Goal: Navigation & Orientation: Find specific page/section

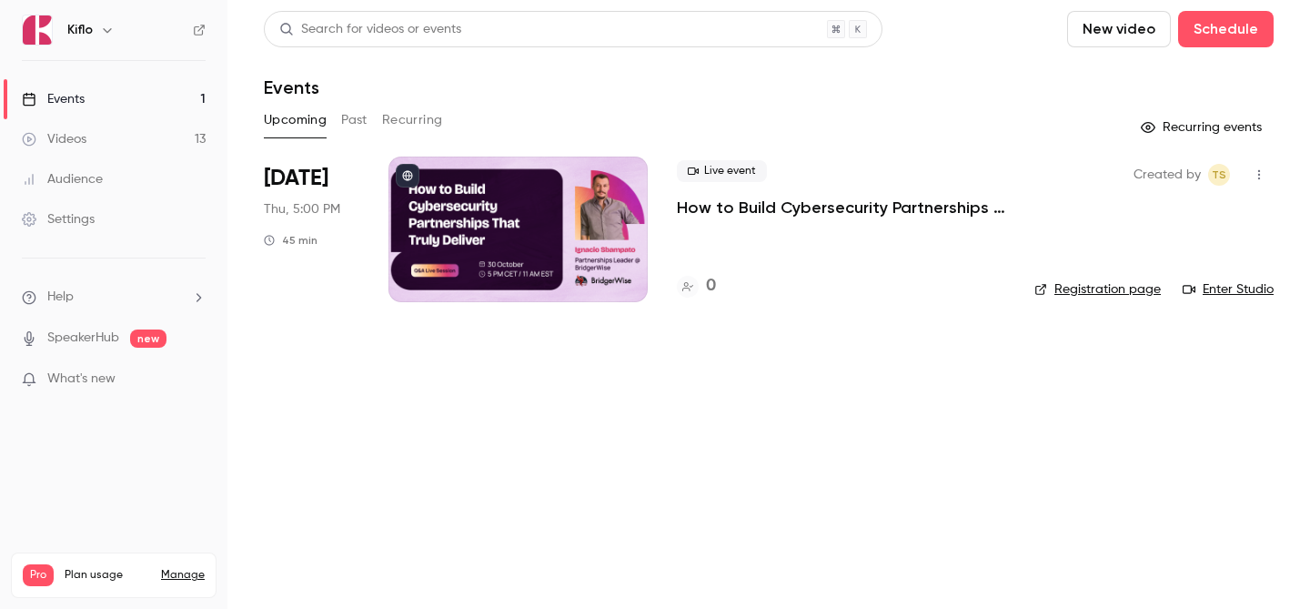
click at [106, 126] on link "Videos 13" at bounding box center [113, 139] width 227 height 40
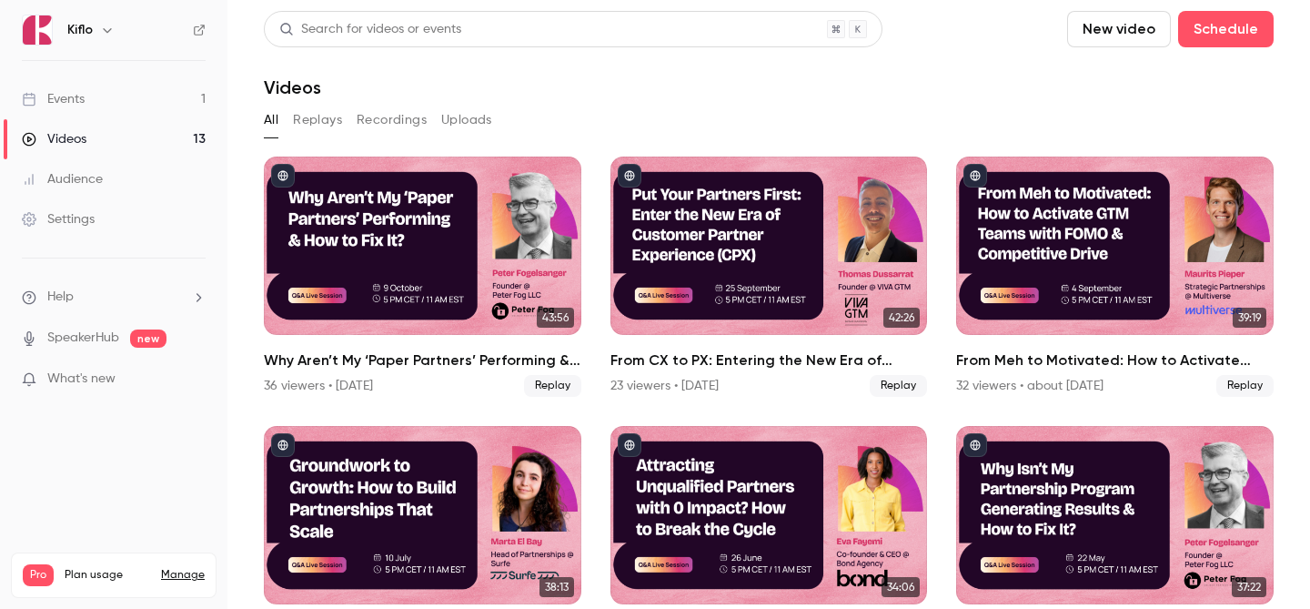
click at [144, 87] on link "Events 1" at bounding box center [113, 99] width 227 height 40
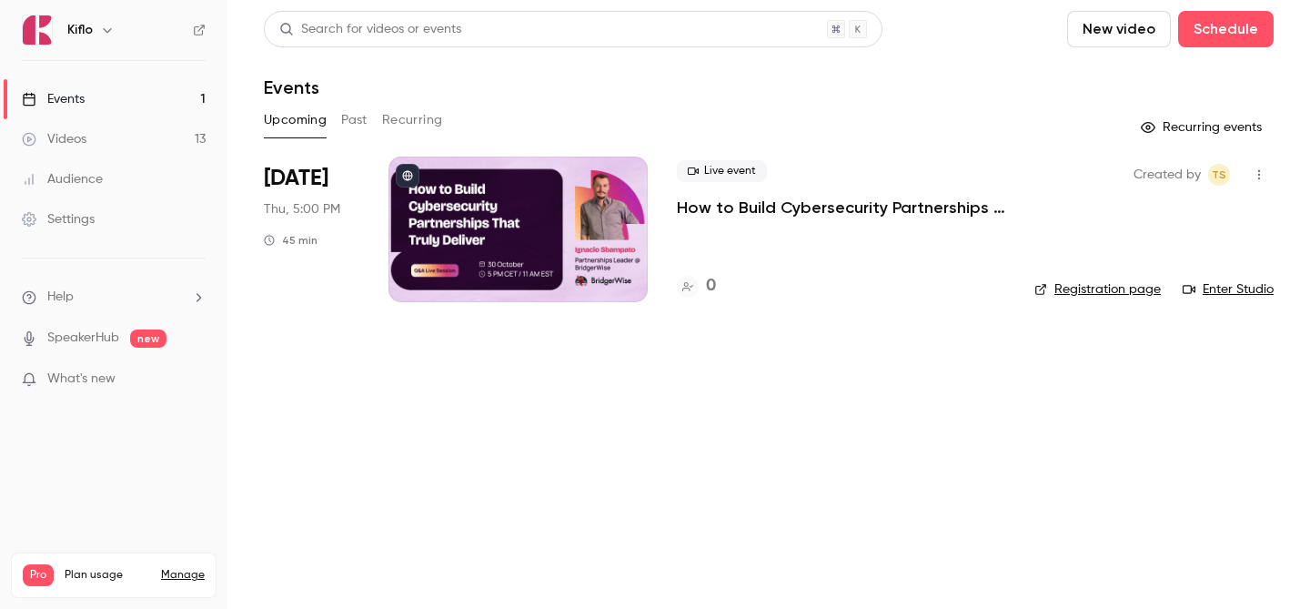
click at [157, 118] on link "Events 1" at bounding box center [113, 99] width 227 height 40
click at [154, 130] on link "Videos 13" at bounding box center [113, 139] width 227 height 40
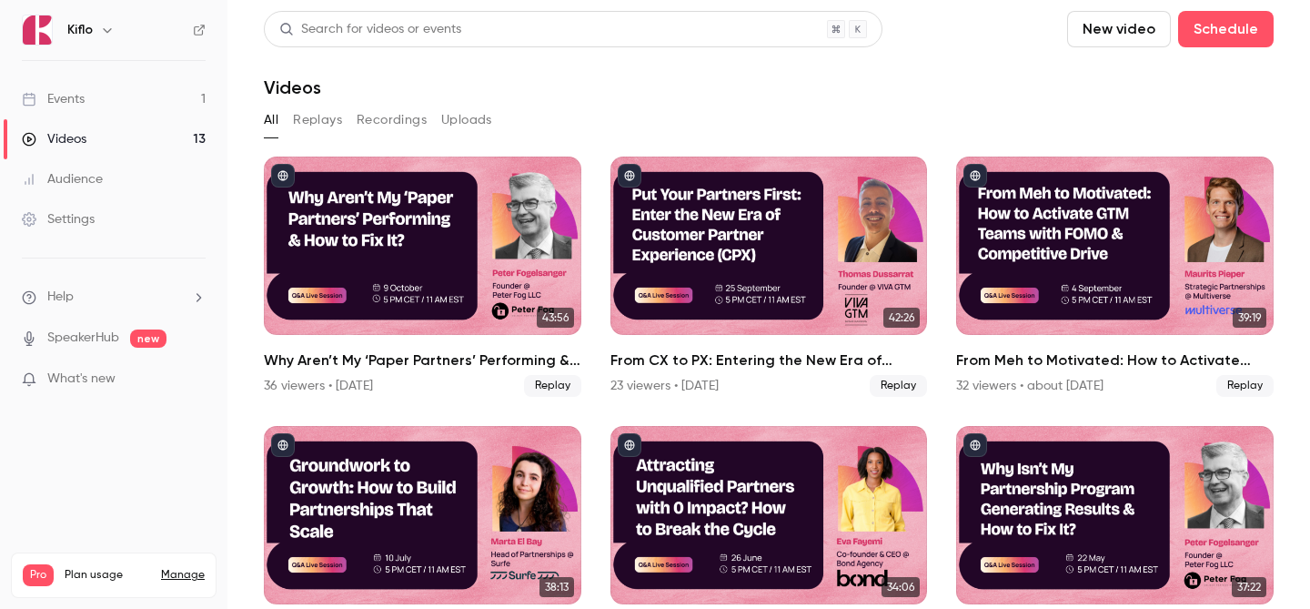
click at [150, 80] on link "Events 1" at bounding box center [113, 99] width 227 height 40
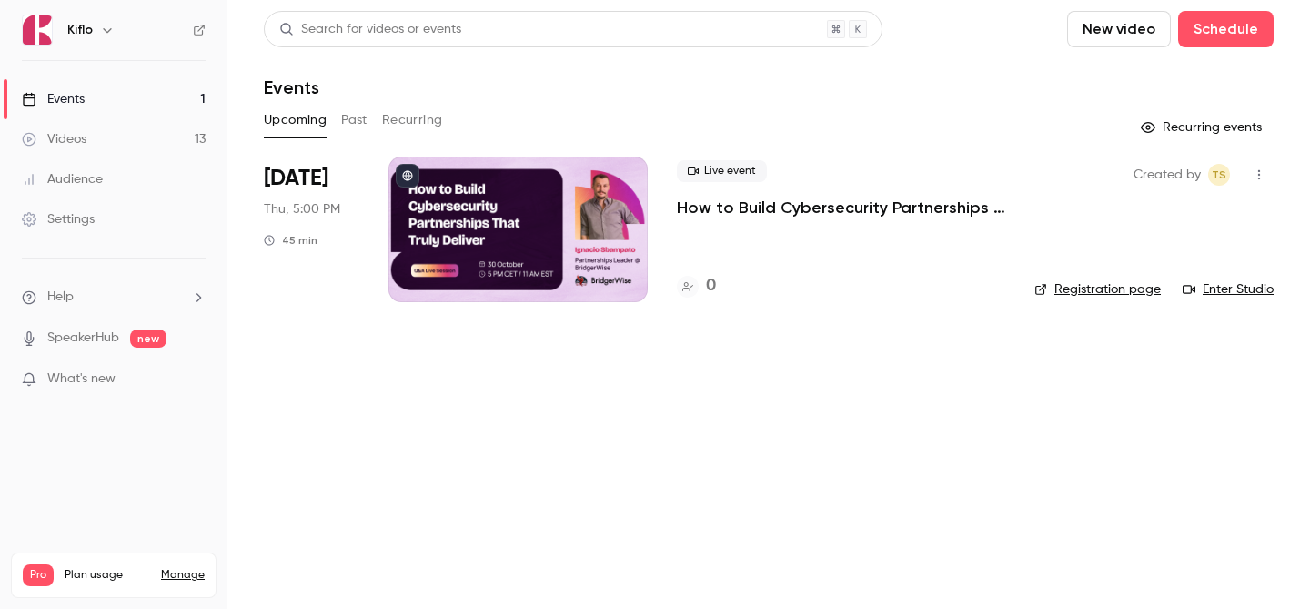
click at [166, 144] on link "Videos 13" at bounding box center [113, 139] width 227 height 40
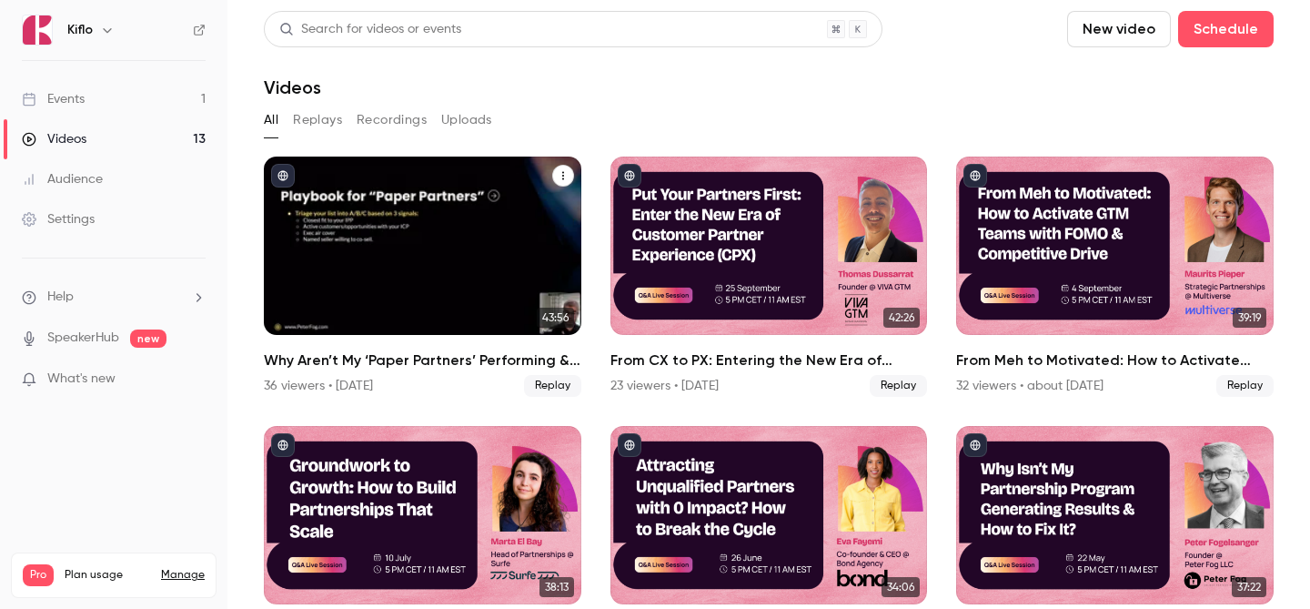
click at [306, 251] on div "Why Aren’t My ‘Paper Partners’ Performing & How to Fix It?" at bounding box center [422, 245] width 317 height 178
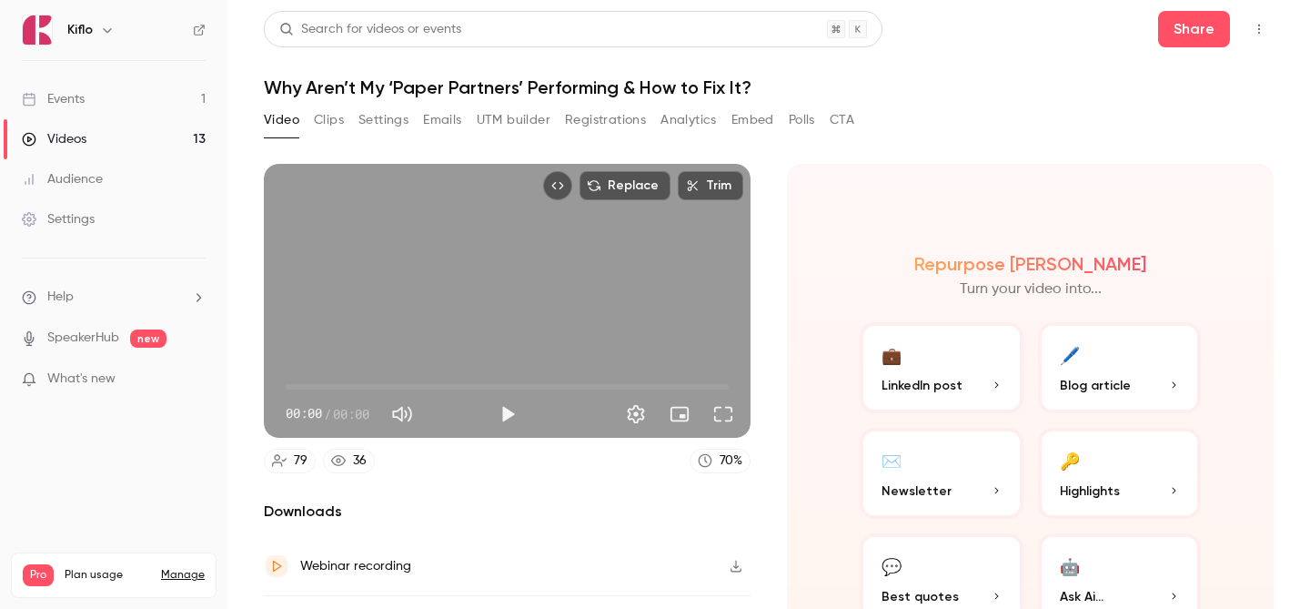
click at [619, 115] on button "Registrations" at bounding box center [605, 120] width 81 height 29
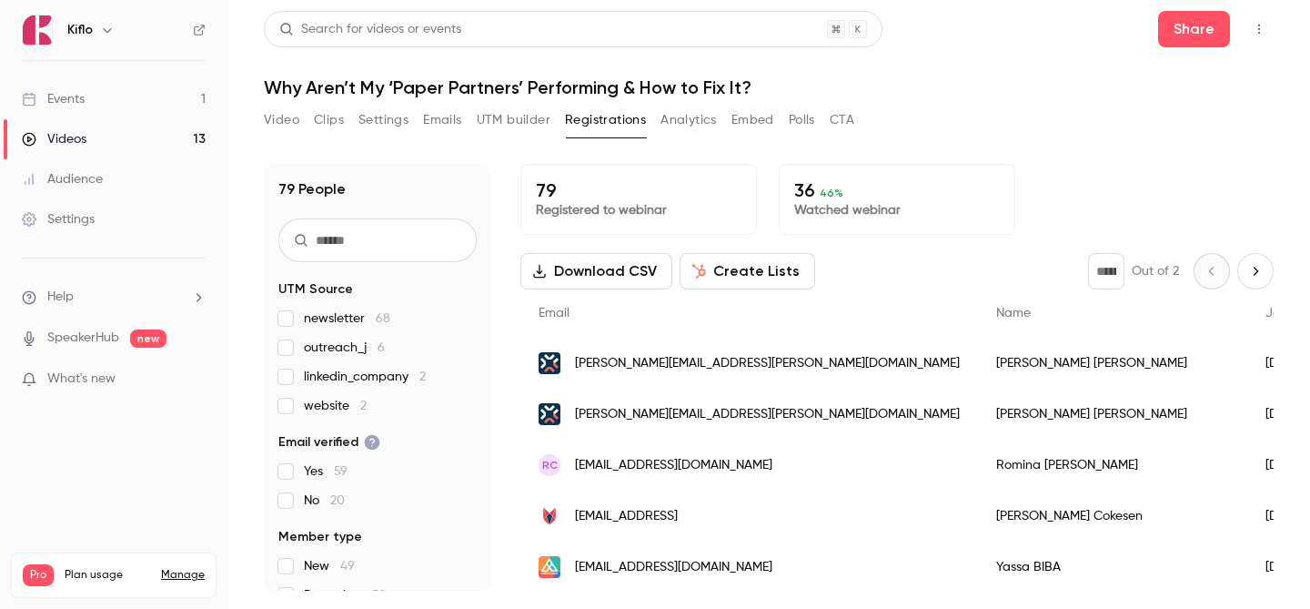
click at [302, 119] on div "Video Clips Settings Emails UTM builder Registrations Analytics Embed Polls CTA" at bounding box center [559, 120] width 590 height 29
click at [295, 119] on button "Video" at bounding box center [281, 120] width 35 height 29
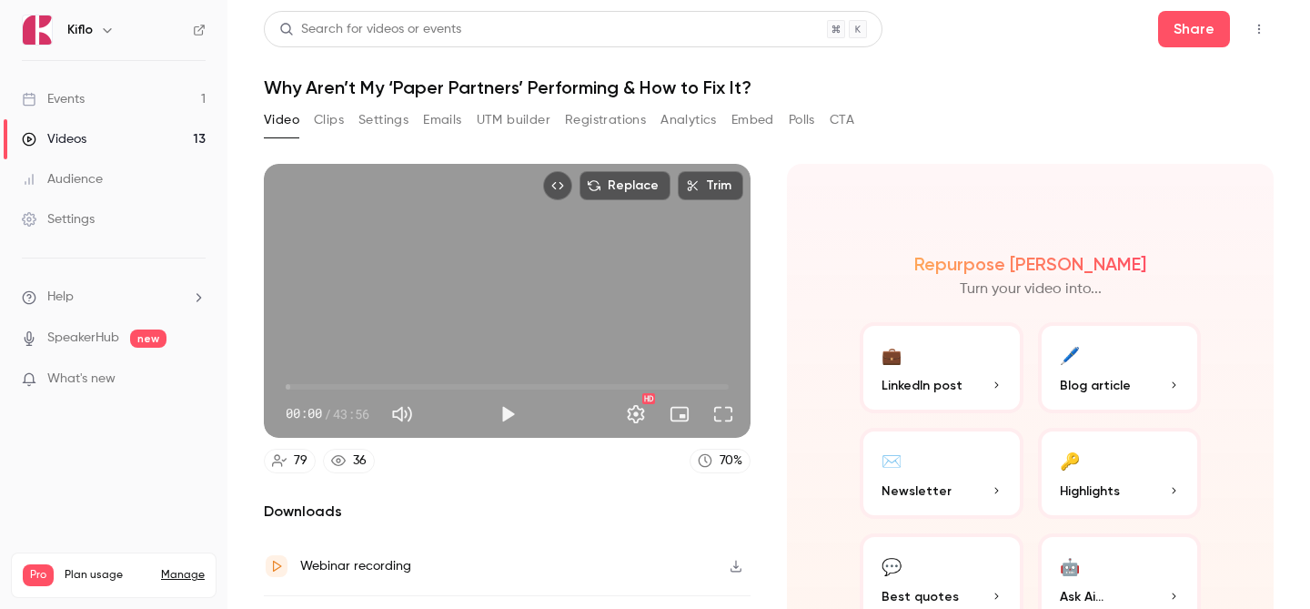
click at [629, 127] on button "Registrations" at bounding box center [605, 120] width 81 height 29
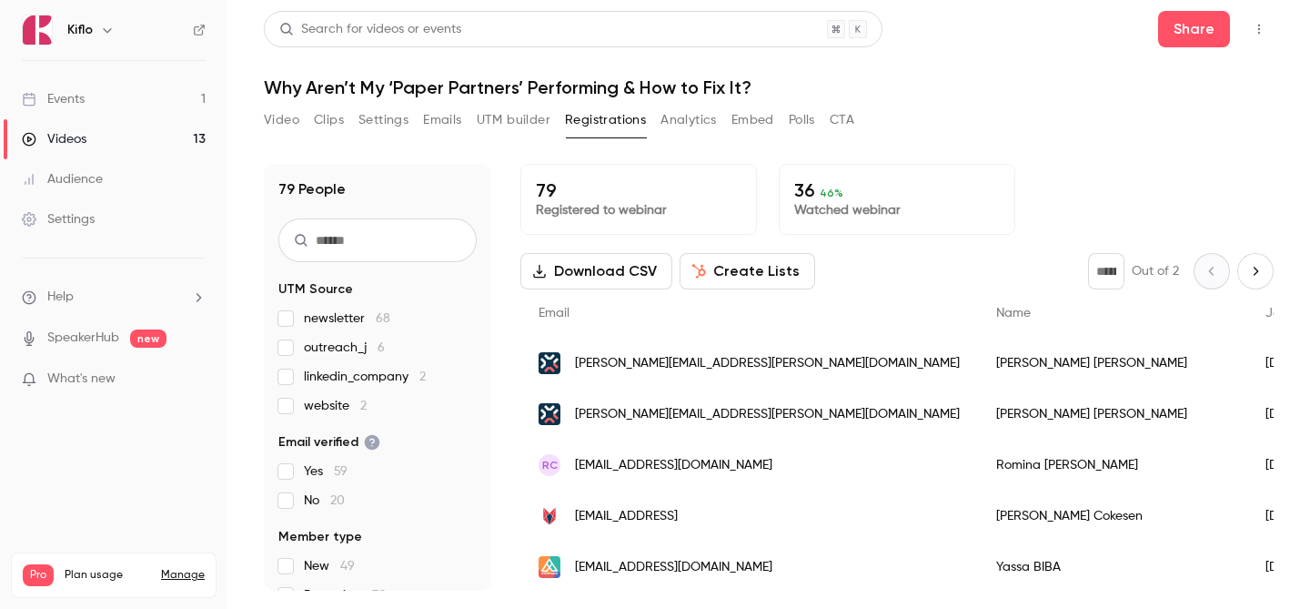
click at [91, 69] on ul "Events 1 Videos 13 Audience Settings" at bounding box center [113, 159] width 227 height 196
click at [110, 81] on link "Events 1" at bounding box center [113, 99] width 227 height 40
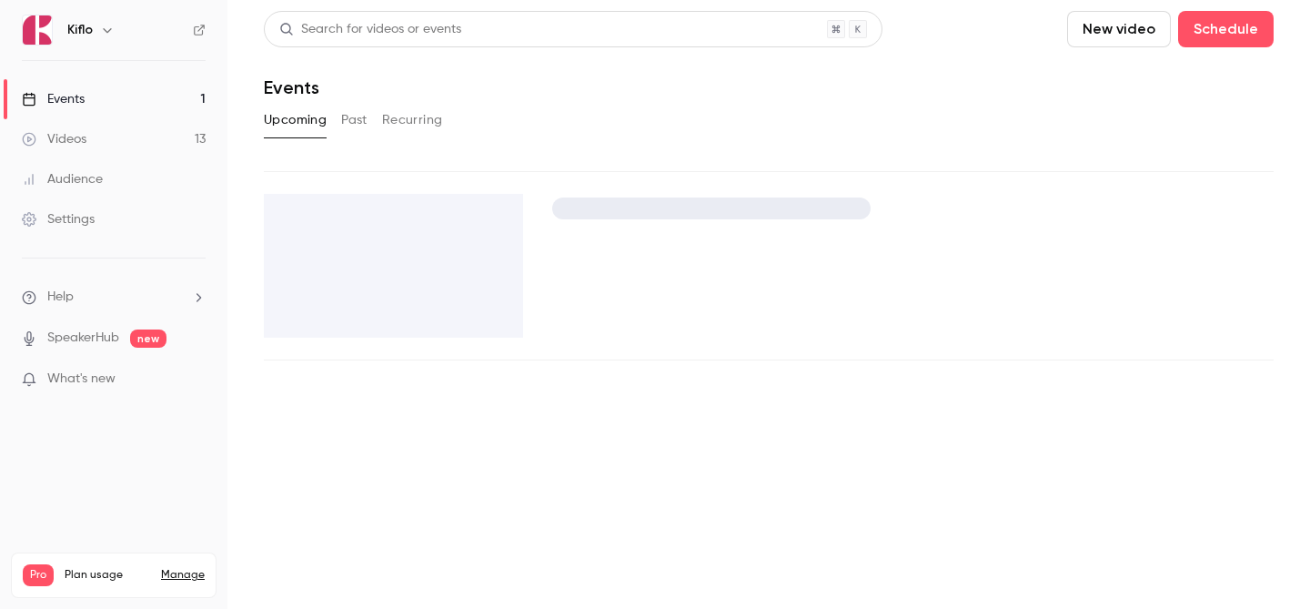
click at [110, 81] on link "Events 1" at bounding box center [113, 99] width 227 height 40
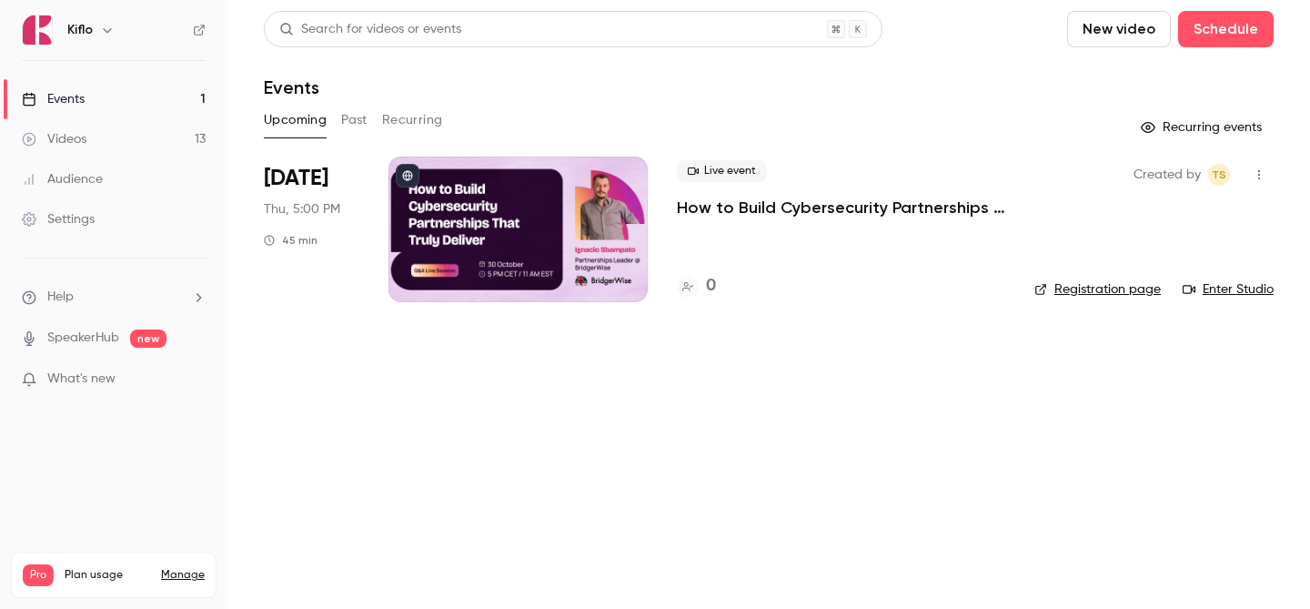
click at [141, 108] on link "Events 1" at bounding box center [113, 99] width 227 height 40
click at [141, 121] on link "Videos 13" at bounding box center [113, 139] width 227 height 40
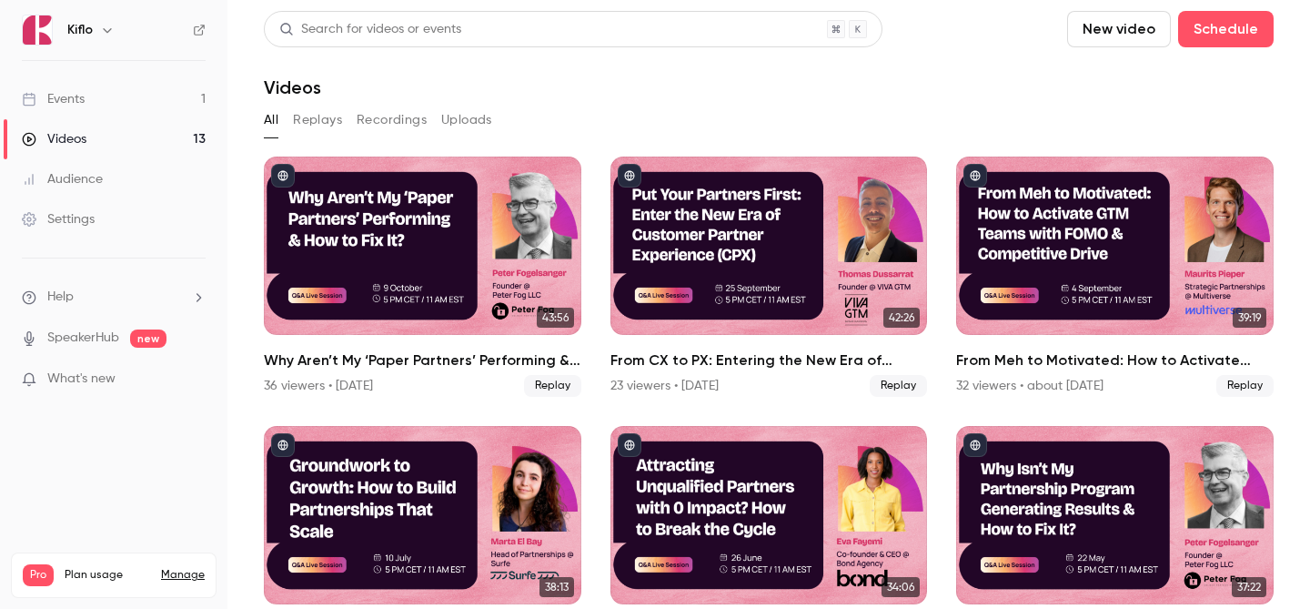
click at [107, 85] on link "Events 1" at bounding box center [113, 99] width 227 height 40
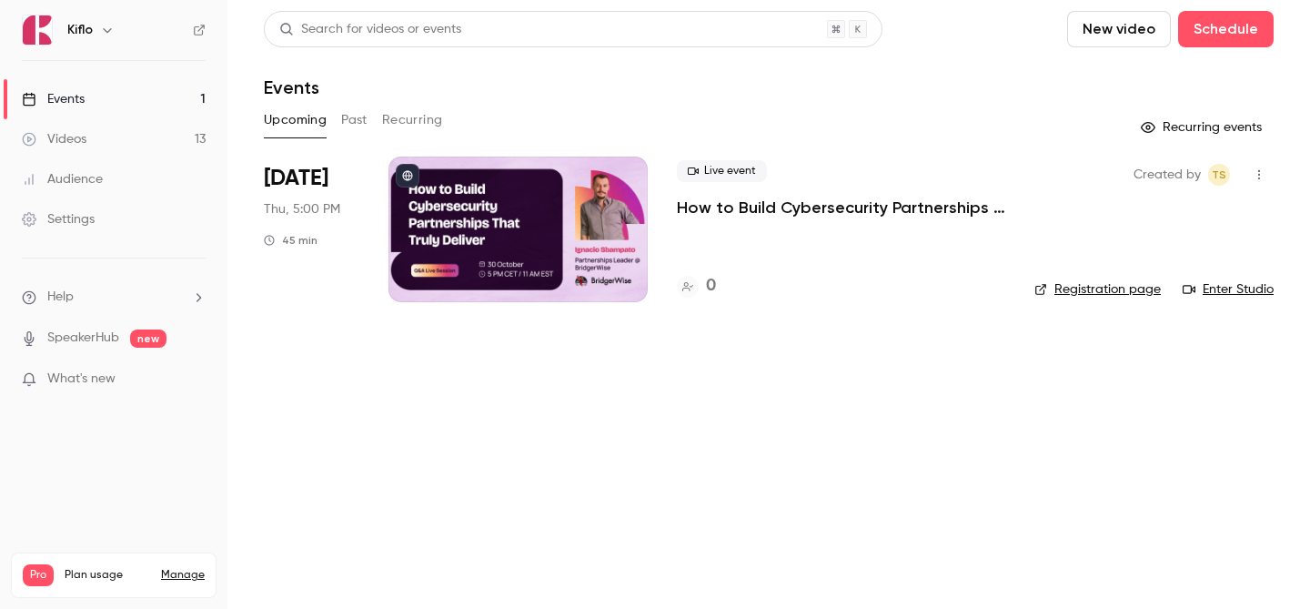
click at [137, 118] on link "Events 1" at bounding box center [113, 99] width 227 height 40
click at [136, 126] on link "Videos 13" at bounding box center [113, 139] width 227 height 40
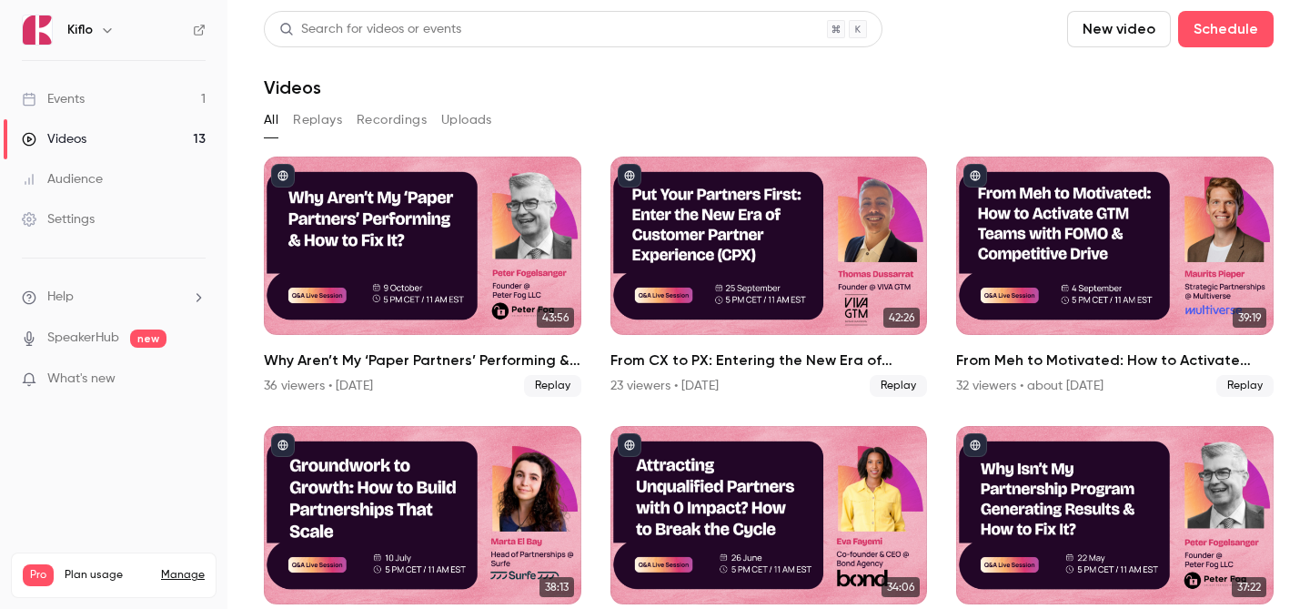
click at [136, 98] on link "Events 1" at bounding box center [113, 99] width 227 height 40
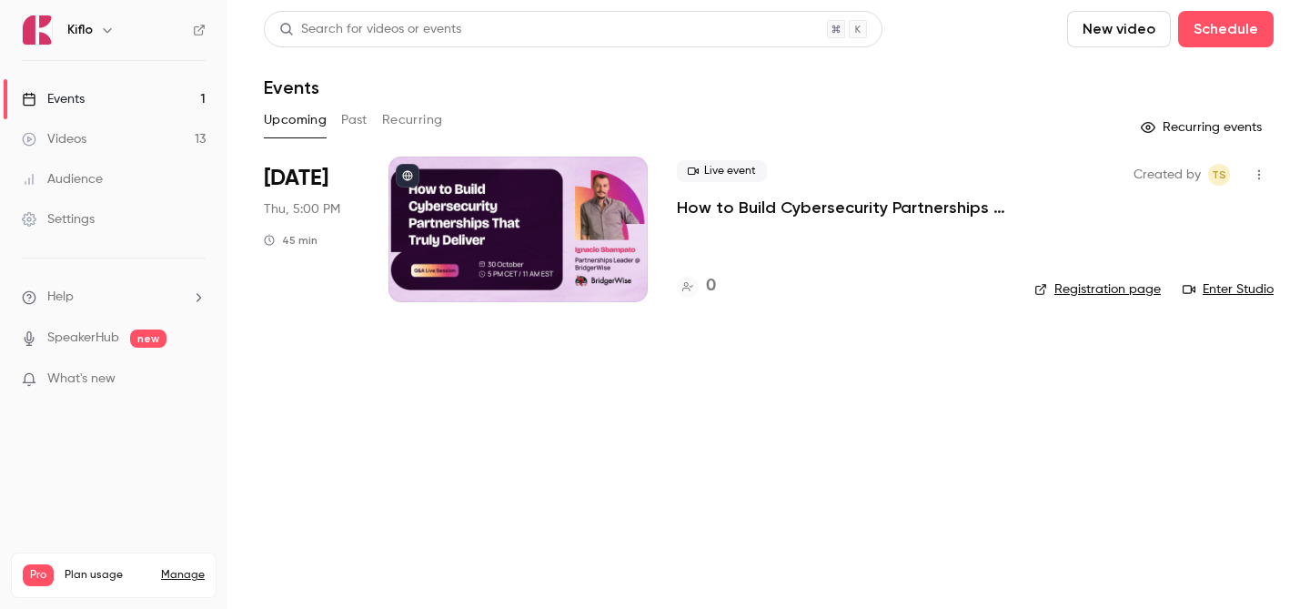
click at [123, 170] on link "Audience" at bounding box center [113, 179] width 227 height 40
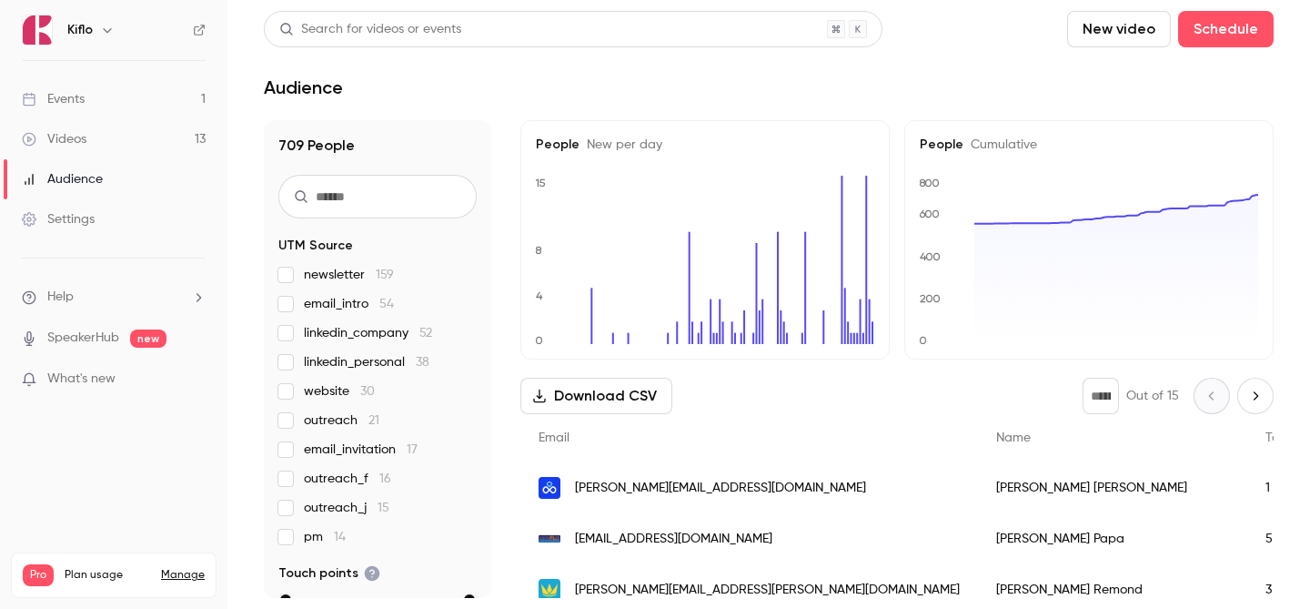
click at [123, 144] on link "Videos 13" at bounding box center [113, 139] width 227 height 40
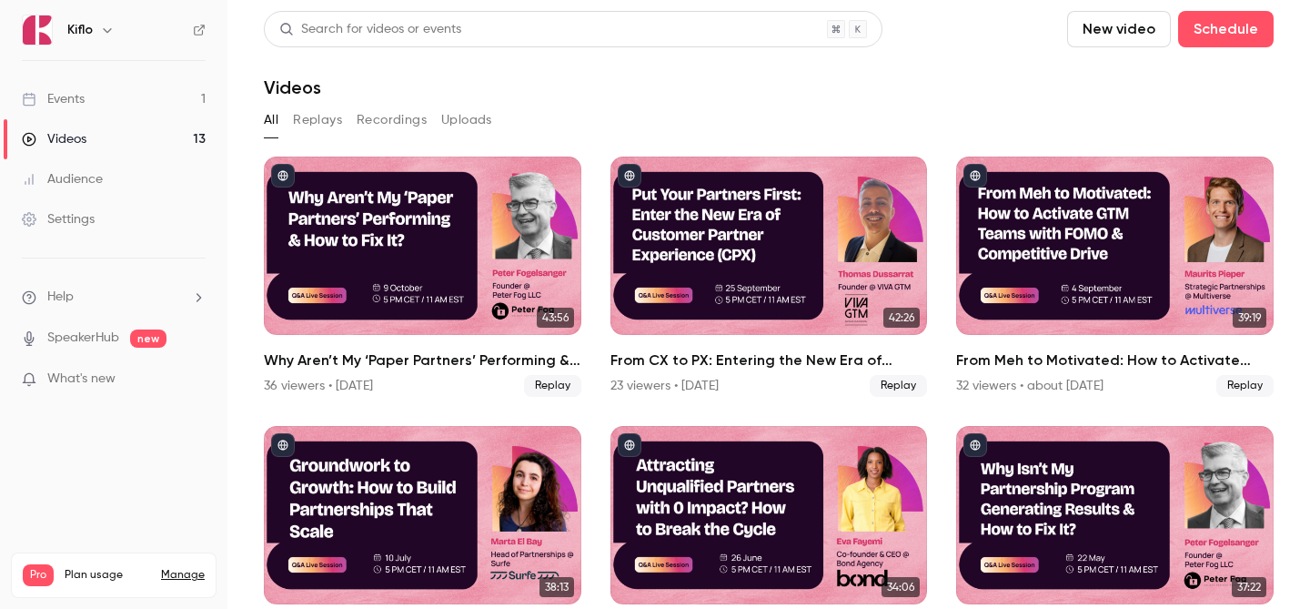
click at [121, 107] on link "Events 1" at bounding box center [113, 99] width 227 height 40
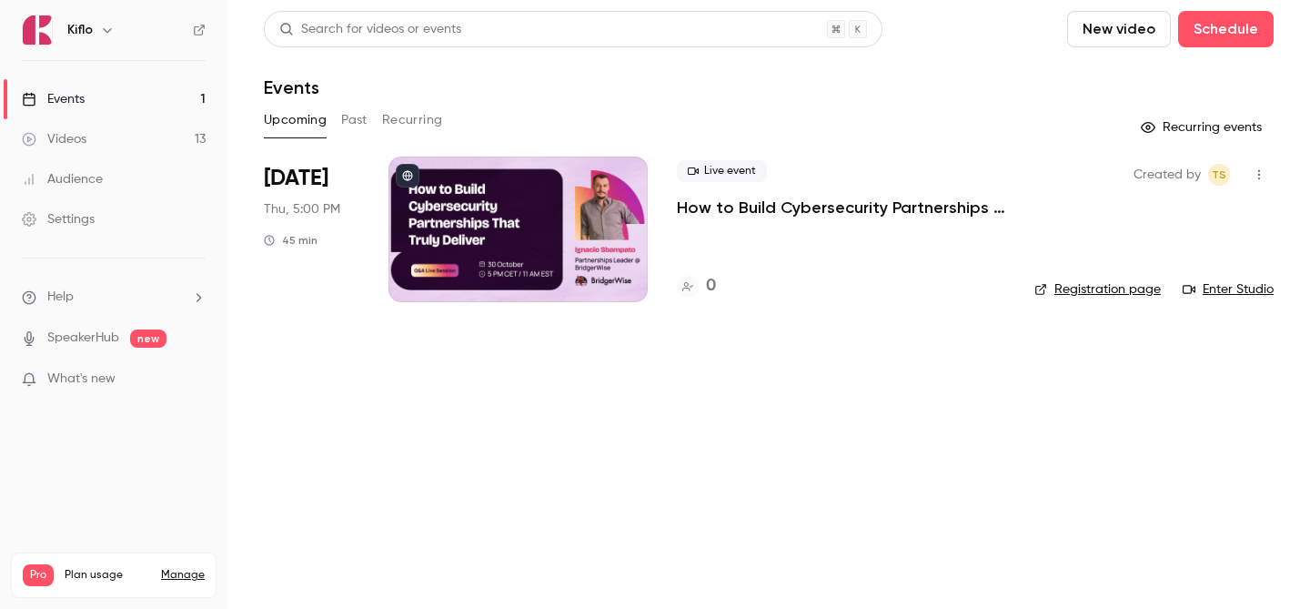
click at [155, 135] on link "Videos 13" at bounding box center [113, 139] width 227 height 40
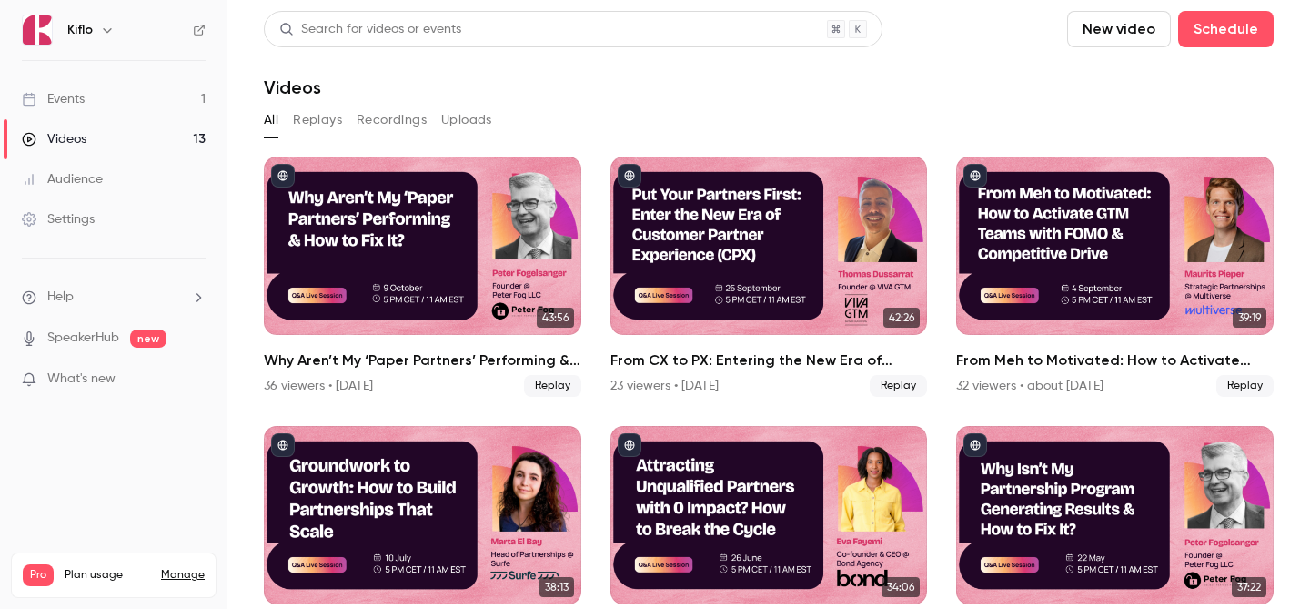
click at [149, 121] on link "Videos 13" at bounding box center [113, 139] width 227 height 40
click at [161, 119] on link "Videos 13" at bounding box center [113, 139] width 227 height 40
click at [153, 107] on link "Events 1" at bounding box center [113, 99] width 227 height 40
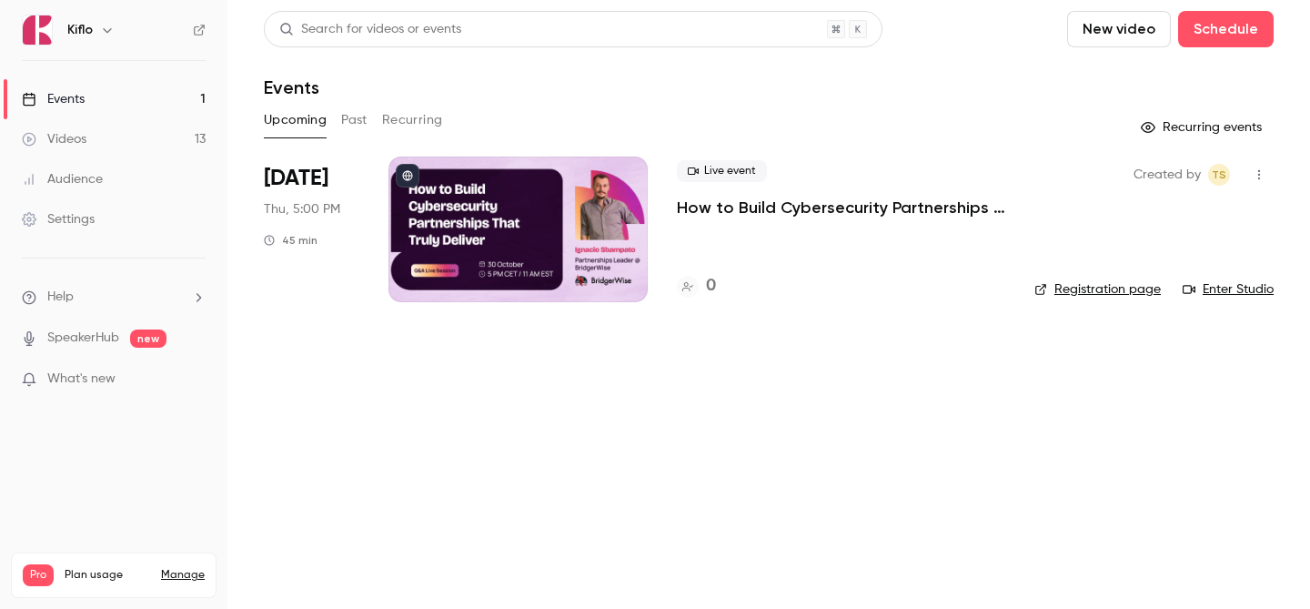
click at [156, 110] on link "Events 1" at bounding box center [113, 99] width 227 height 40
click at [172, 146] on link "Videos 13" at bounding box center [113, 139] width 227 height 40
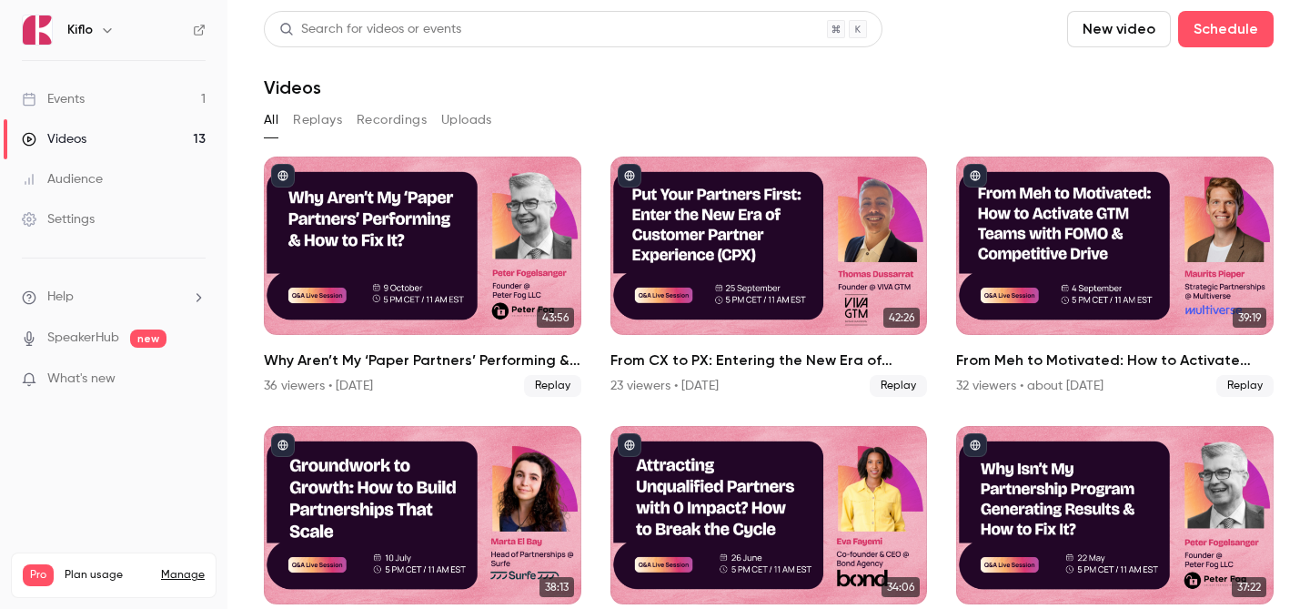
click at [151, 116] on link "Events 1" at bounding box center [113, 99] width 227 height 40
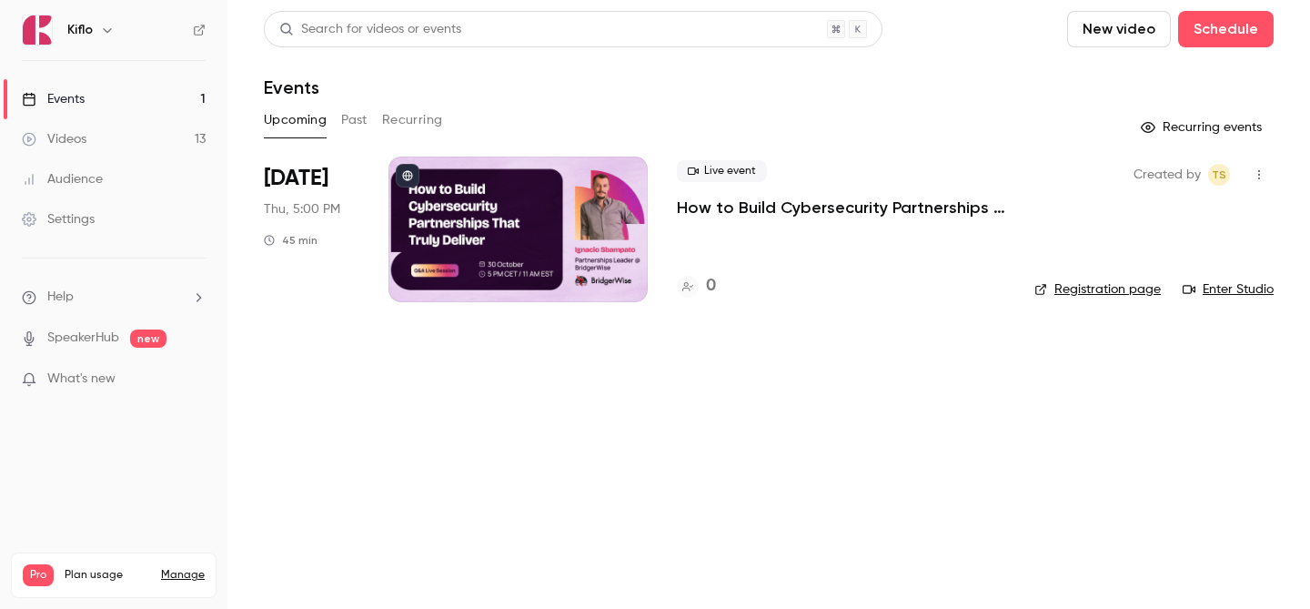
click at [169, 125] on link "Videos 13" at bounding box center [113, 139] width 227 height 40
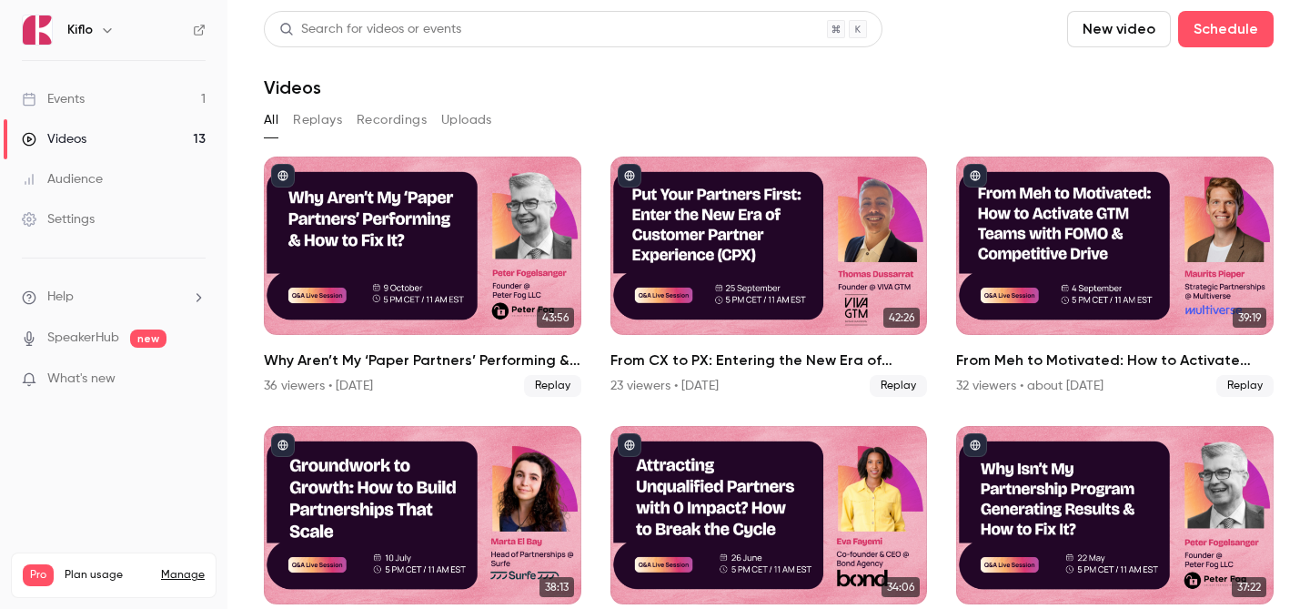
click at [154, 106] on link "Events 1" at bounding box center [113, 99] width 227 height 40
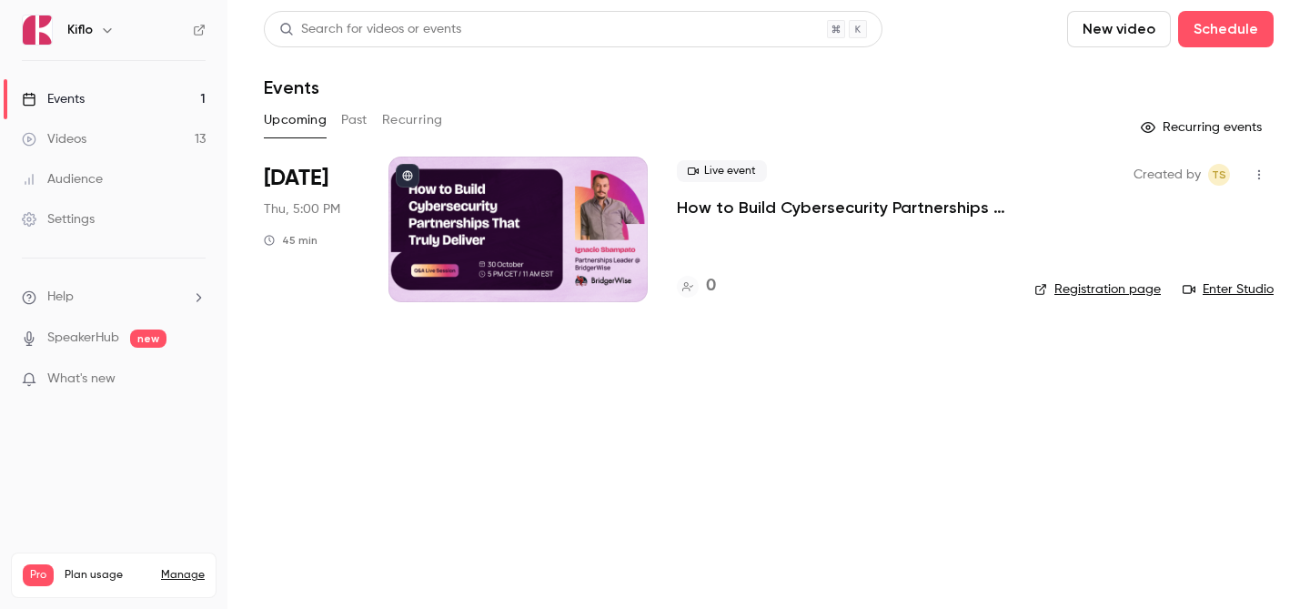
click at [195, 138] on link "Videos 13" at bounding box center [113, 139] width 227 height 40
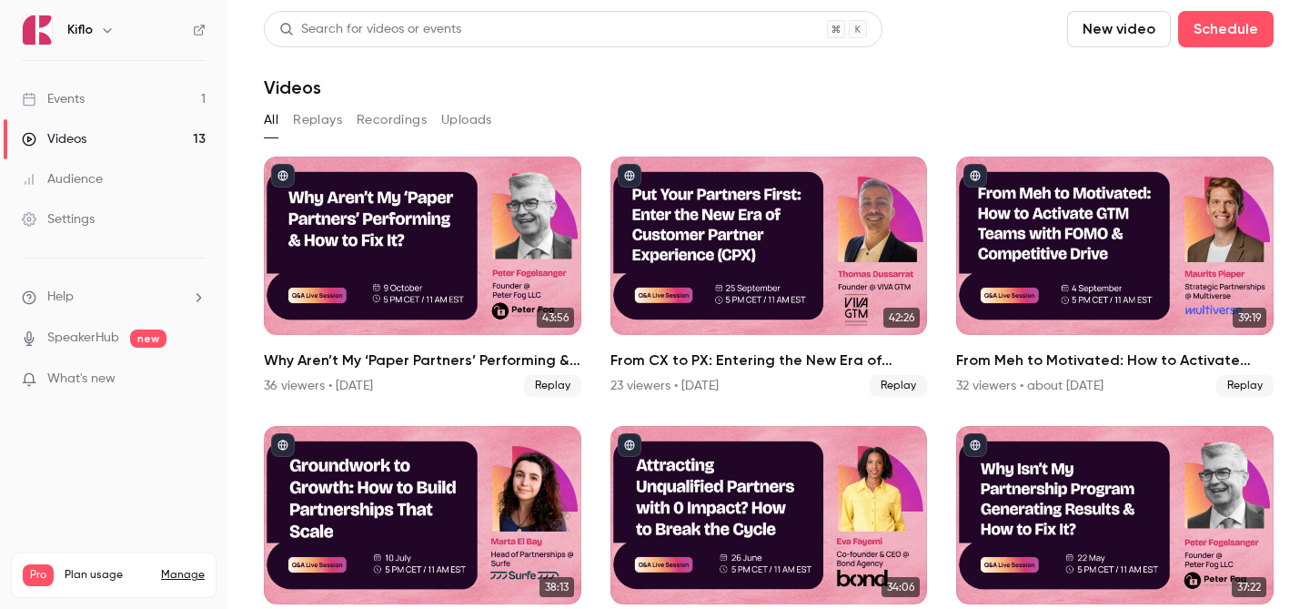
click at [186, 99] on link "Events 1" at bounding box center [113, 99] width 227 height 40
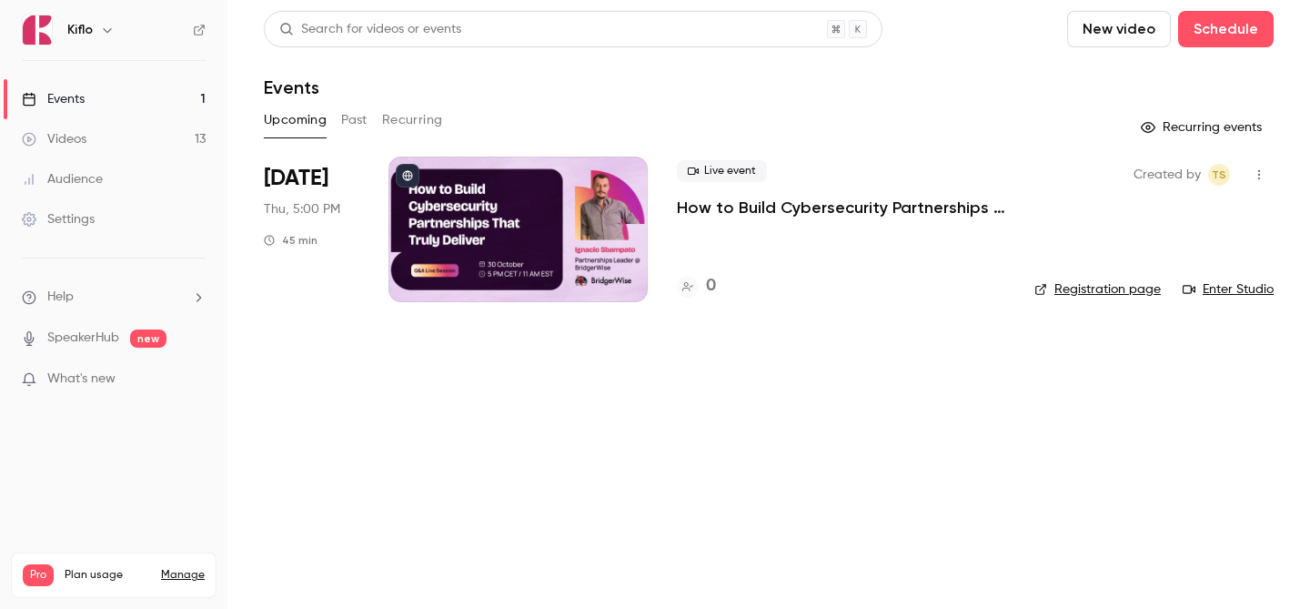
click at [130, 144] on link "Videos 13" at bounding box center [113, 139] width 227 height 40
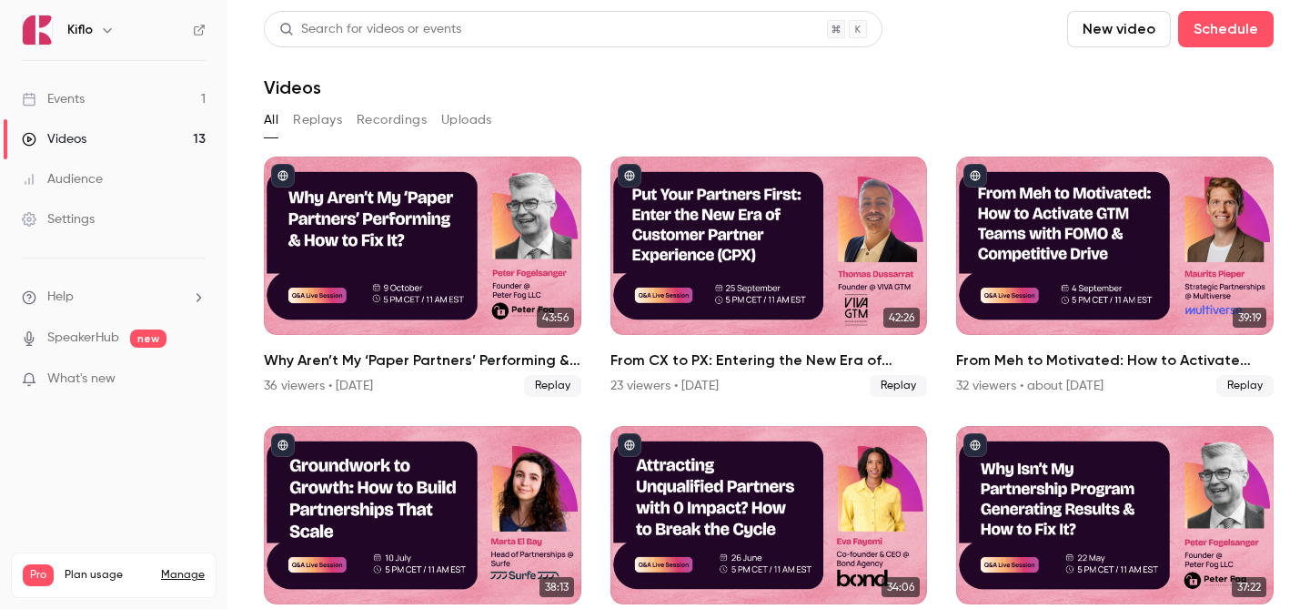
click at [148, 105] on link "Events 1" at bounding box center [113, 99] width 227 height 40
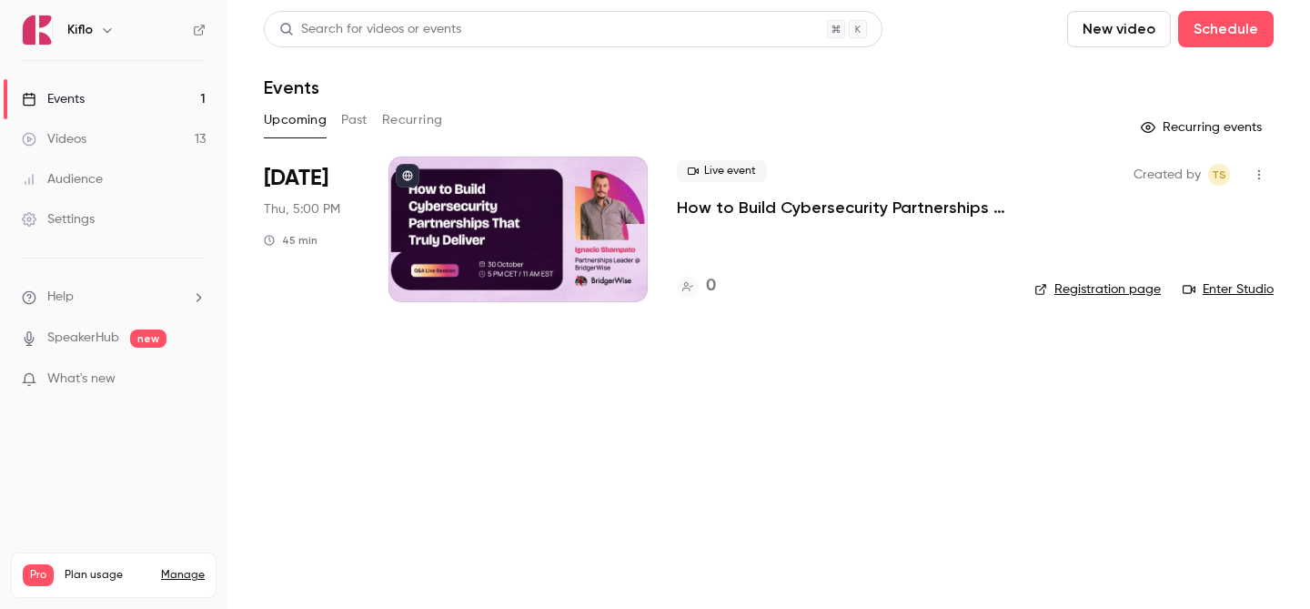
click at [142, 84] on link "Events 1" at bounding box center [113, 99] width 227 height 40
click at [132, 142] on link "Videos 13" at bounding box center [113, 139] width 227 height 40
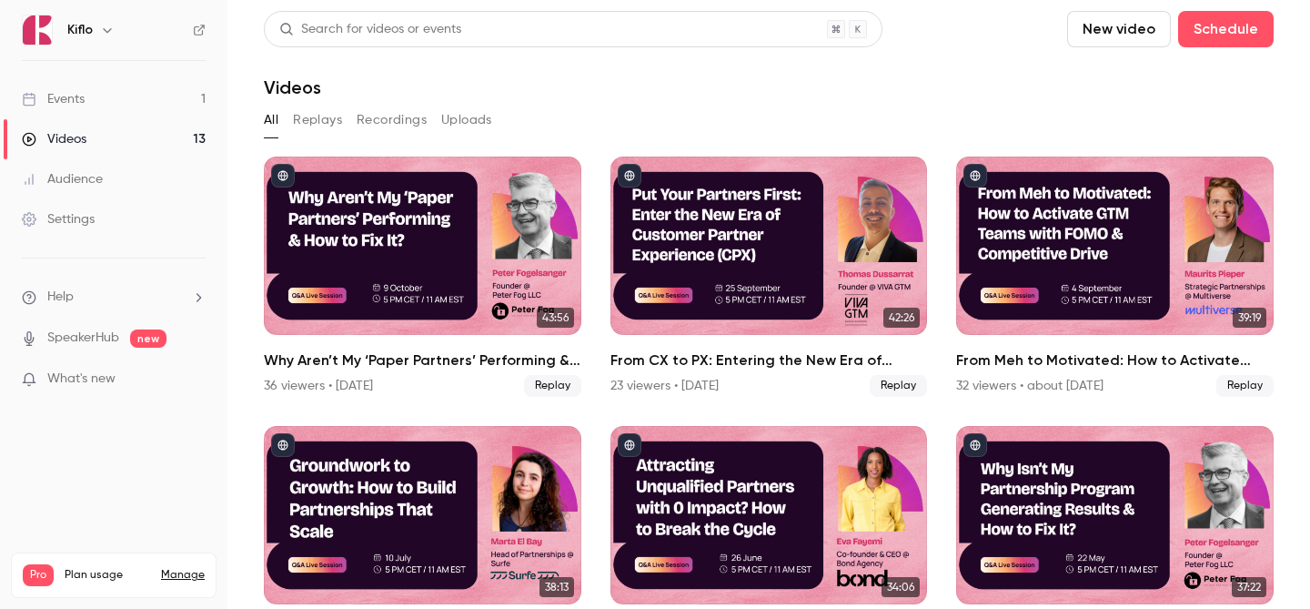
click at [130, 103] on link "Events 1" at bounding box center [113, 99] width 227 height 40
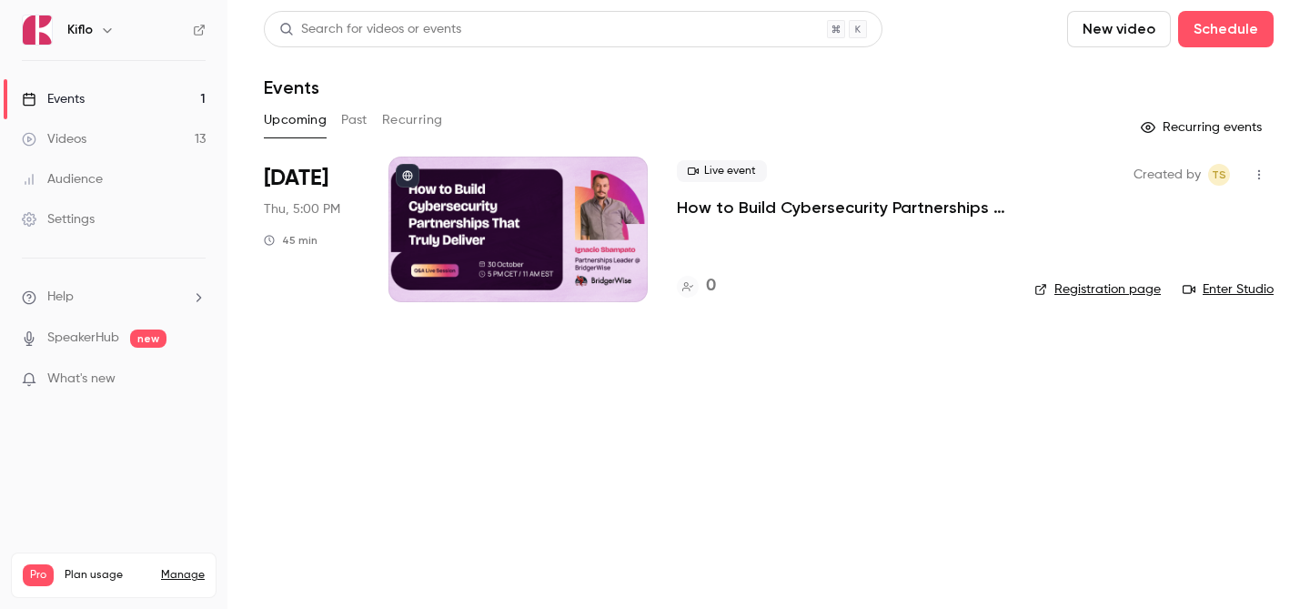
click at [166, 149] on link "Videos 13" at bounding box center [113, 139] width 227 height 40
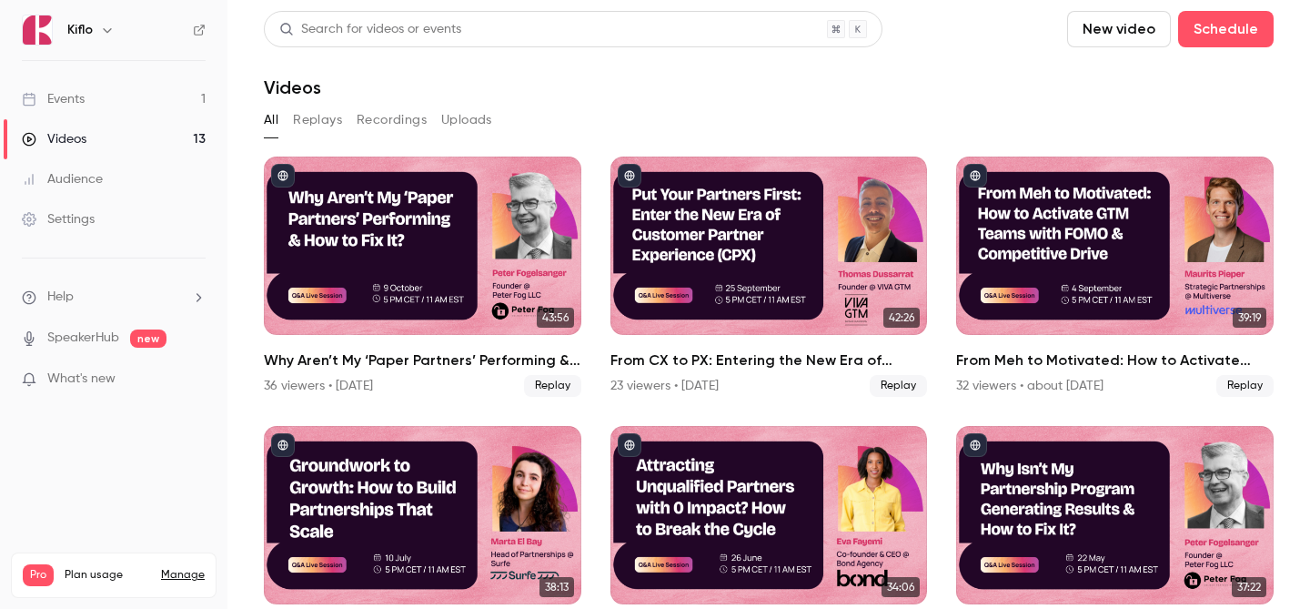
click at [166, 149] on link "Videos 13" at bounding box center [113, 139] width 227 height 40
click at [172, 105] on link "Events 1" at bounding box center [113, 99] width 227 height 40
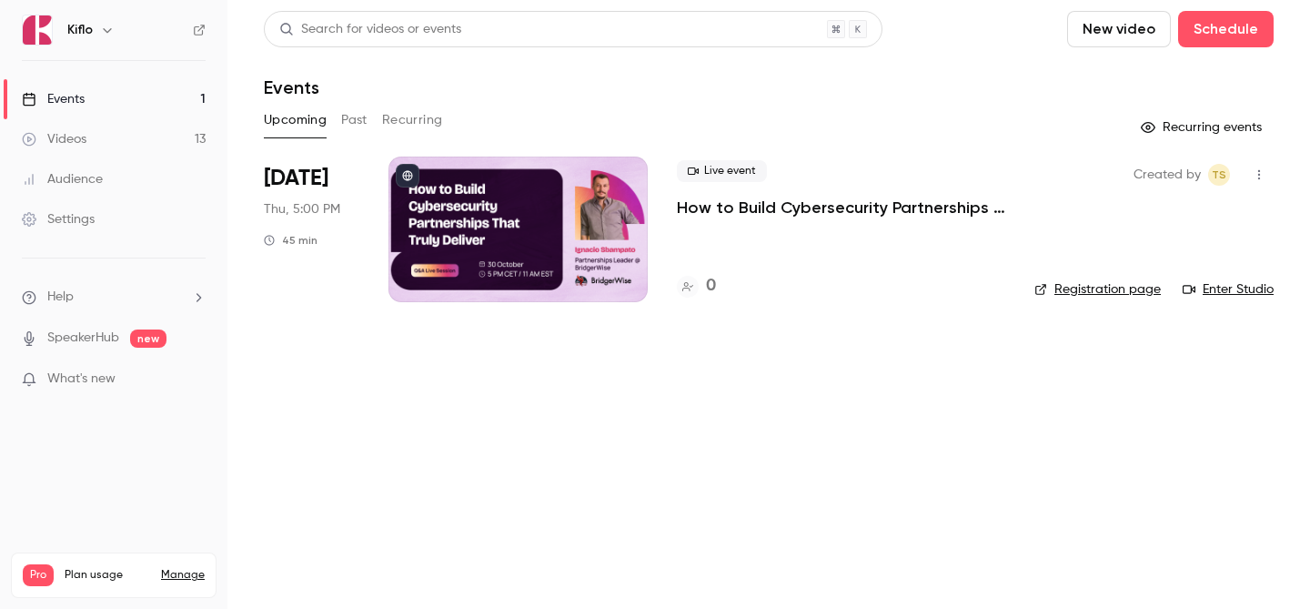
click at [141, 126] on link "Videos 13" at bounding box center [113, 139] width 227 height 40
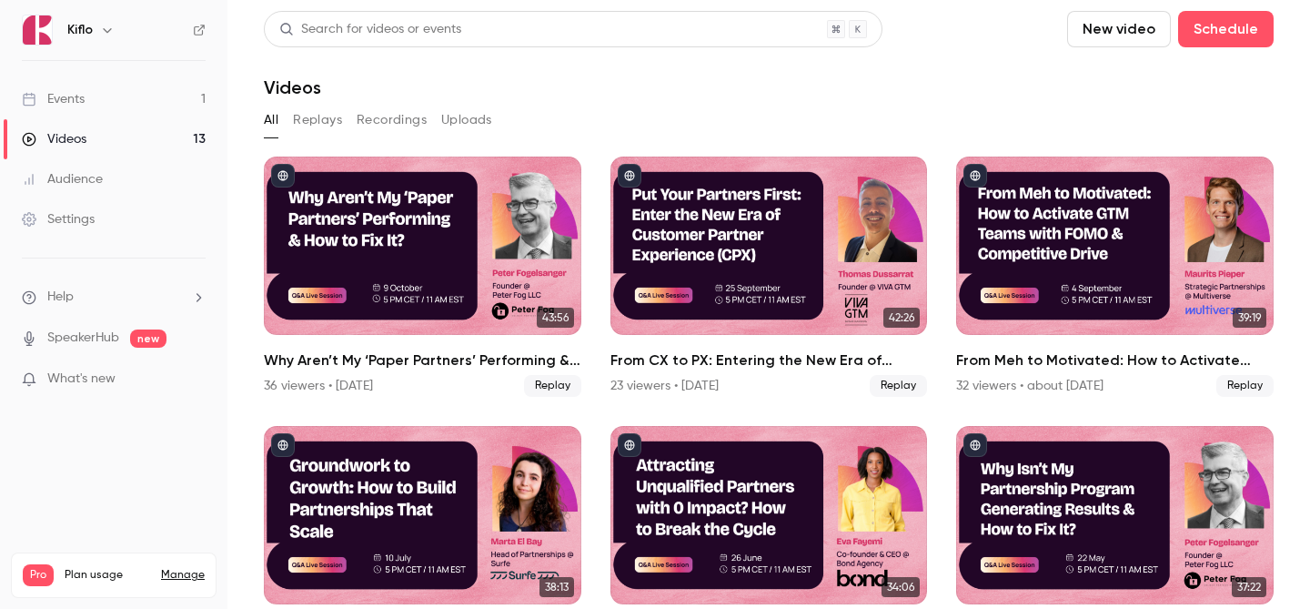
click at [136, 113] on link "Events 1" at bounding box center [113, 99] width 227 height 40
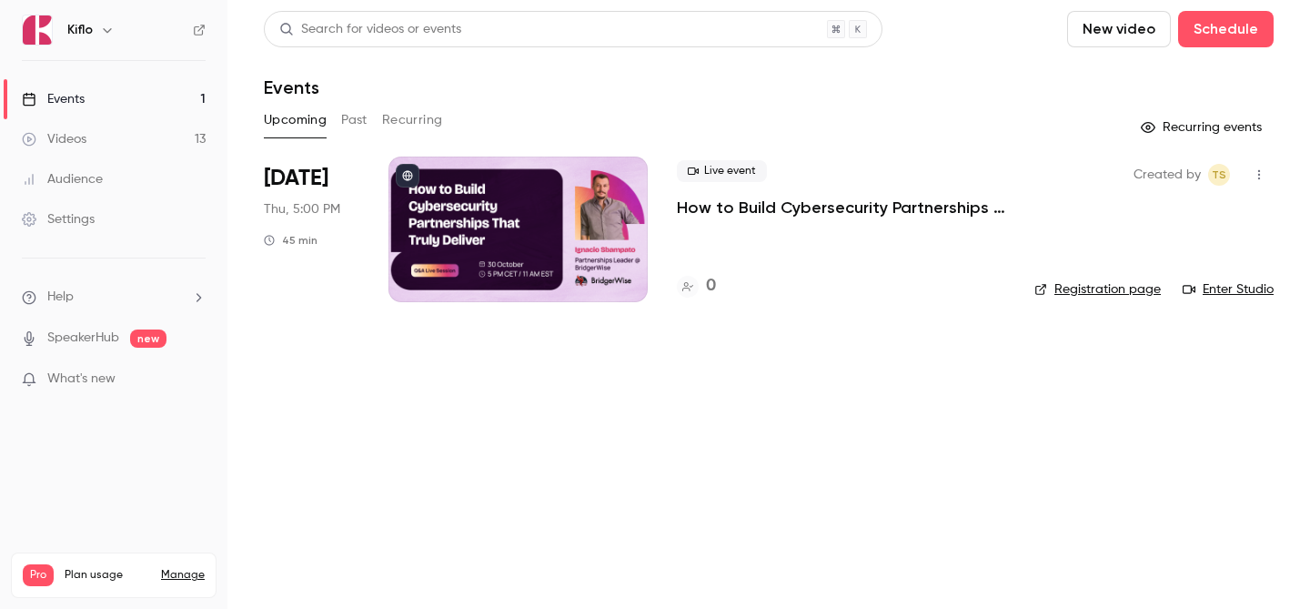
click at [111, 129] on link "Videos 13" at bounding box center [113, 139] width 227 height 40
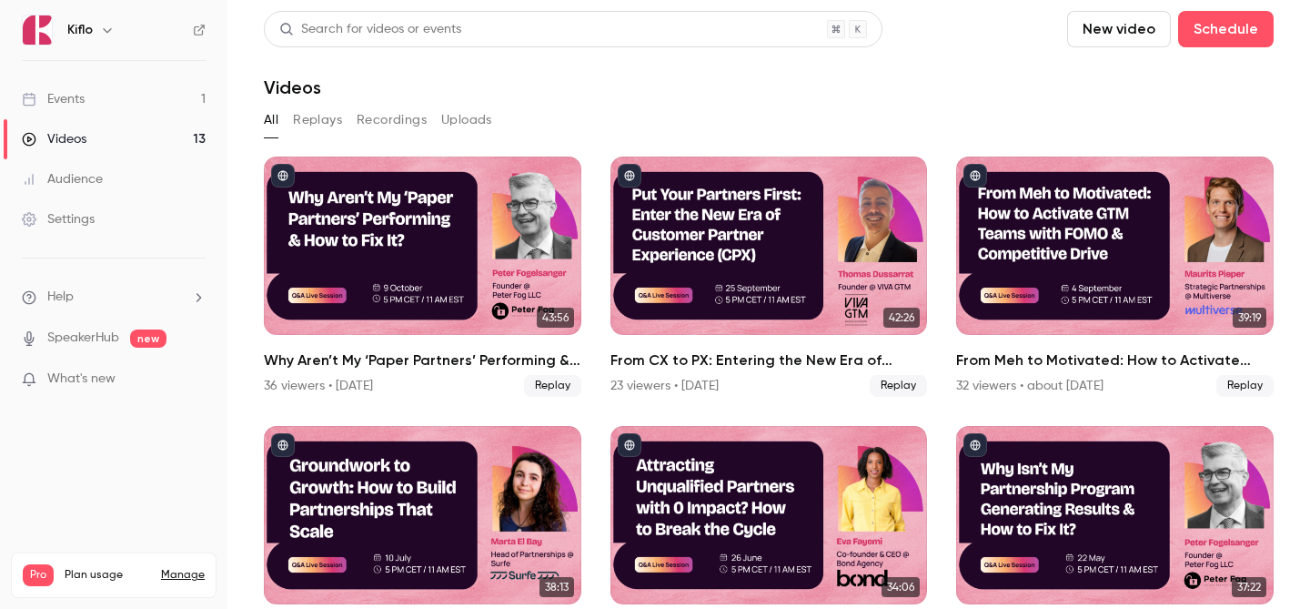
click at [121, 98] on link "Events 1" at bounding box center [113, 99] width 227 height 40
